Goal: Navigation & Orientation: Find specific page/section

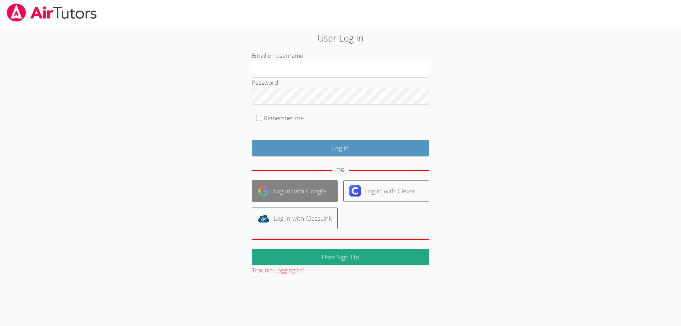
click at [308, 195] on link "Log in with Google" at bounding box center [295, 191] width 86 height 22
